Goal: Transaction & Acquisition: Book appointment/travel/reservation

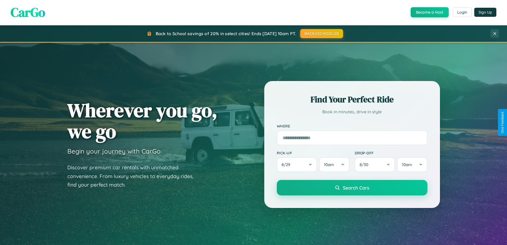
scroll to position [367, 0]
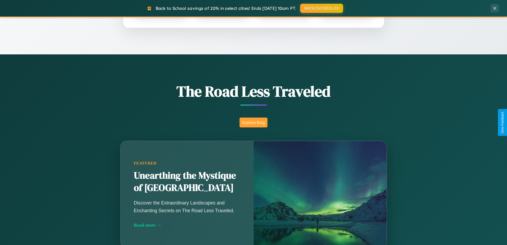
click at [254, 122] on button "Explore Blog" at bounding box center [254, 122] width 28 height 10
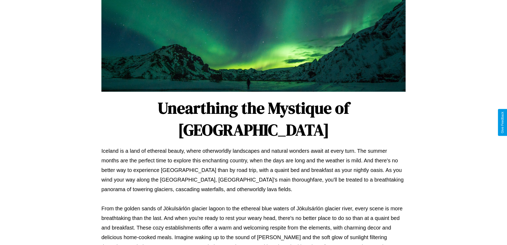
scroll to position [172, 0]
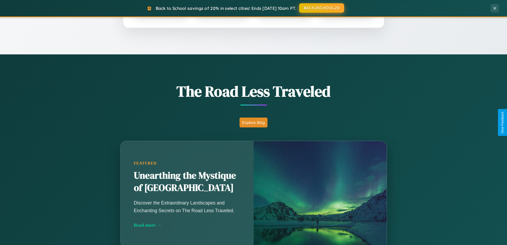
click at [322, 8] on button "BACK2SCHOOL20" at bounding box center [321, 8] width 45 height 10
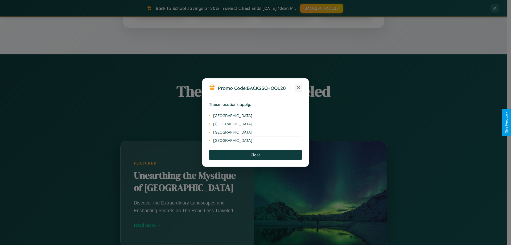
click at [299, 88] on icon at bounding box center [298, 87] width 3 height 3
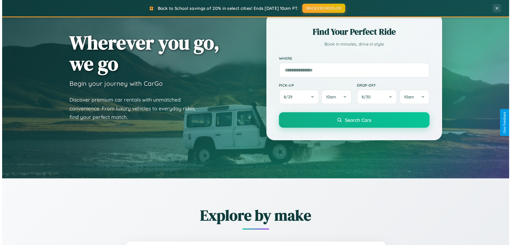
scroll to position [0, 0]
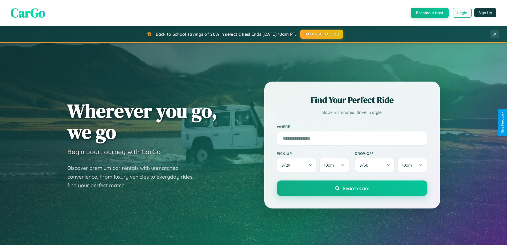
click at [462, 13] on button "Login" at bounding box center [462, 13] width 19 height 10
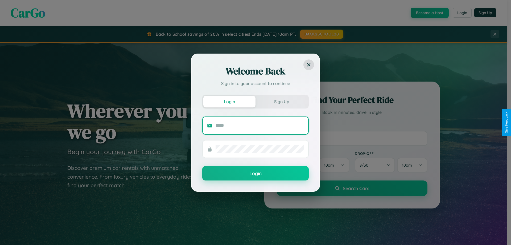
click at [260, 125] on input "text" at bounding box center [260, 125] width 88 height 9
type input "**********"
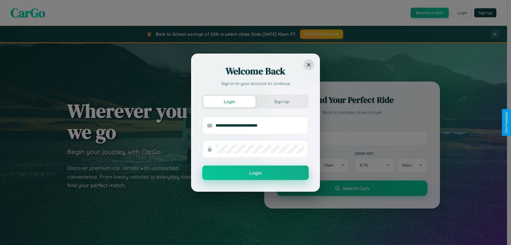
click at [256, 173] on button "Login" at bounding box center [255, 172] width 107 height 14
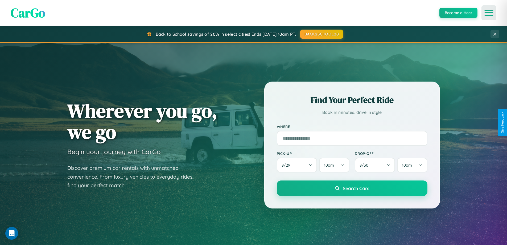
click at [489, 13] on icon "Open menu" at bounding box center [490, 12] width 8 height 5
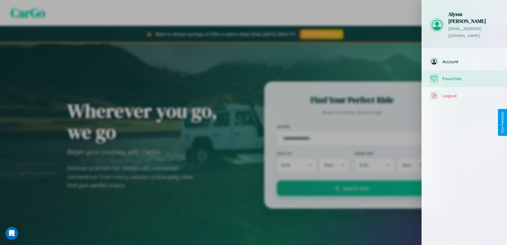
click at [465, 76] on span "Favorites" at bounding box center [471, 78] width 57 height 5
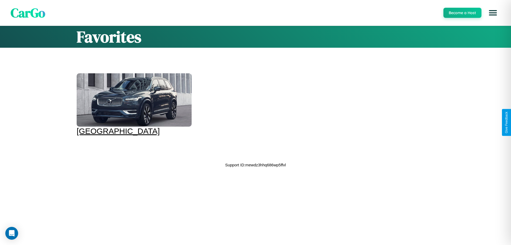
click at [133, 104] on div at bounding box center [134, 99] width 115 height 53
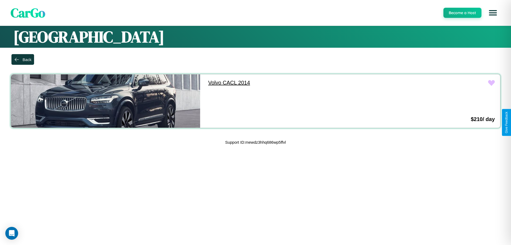
click at [295, 83] on link "Volvo CACL 2014" at bounding box center [297, 82] width 189 height 17
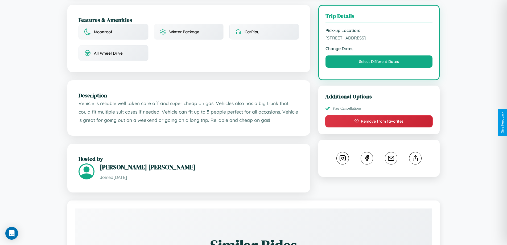
scroll to position [312, 0]
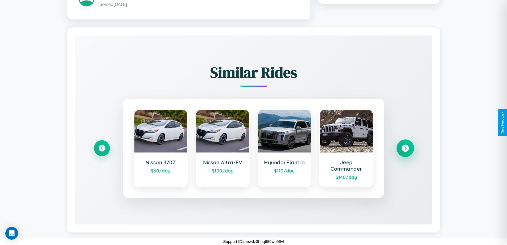
click at [405, 148] on icon at bounding box center [405, 147] width 7 height 7
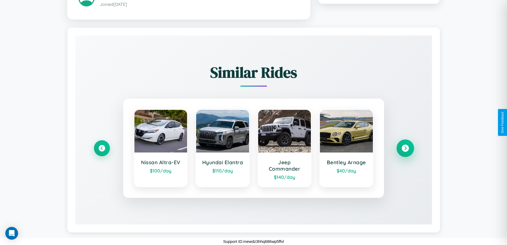
click at [405, 148] on icon at bounding box center [405, 147] width 7 height 7
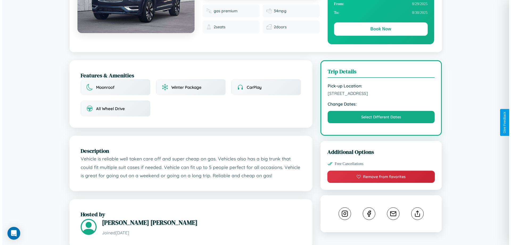
scroll to position [0, 0]
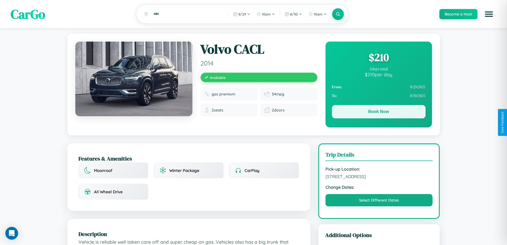
click at [379, 112] on button "Book Now" at bounding box center [379, 111] width 94 height 13
